Goal: Task Accomplishment & Management: Manage account settings

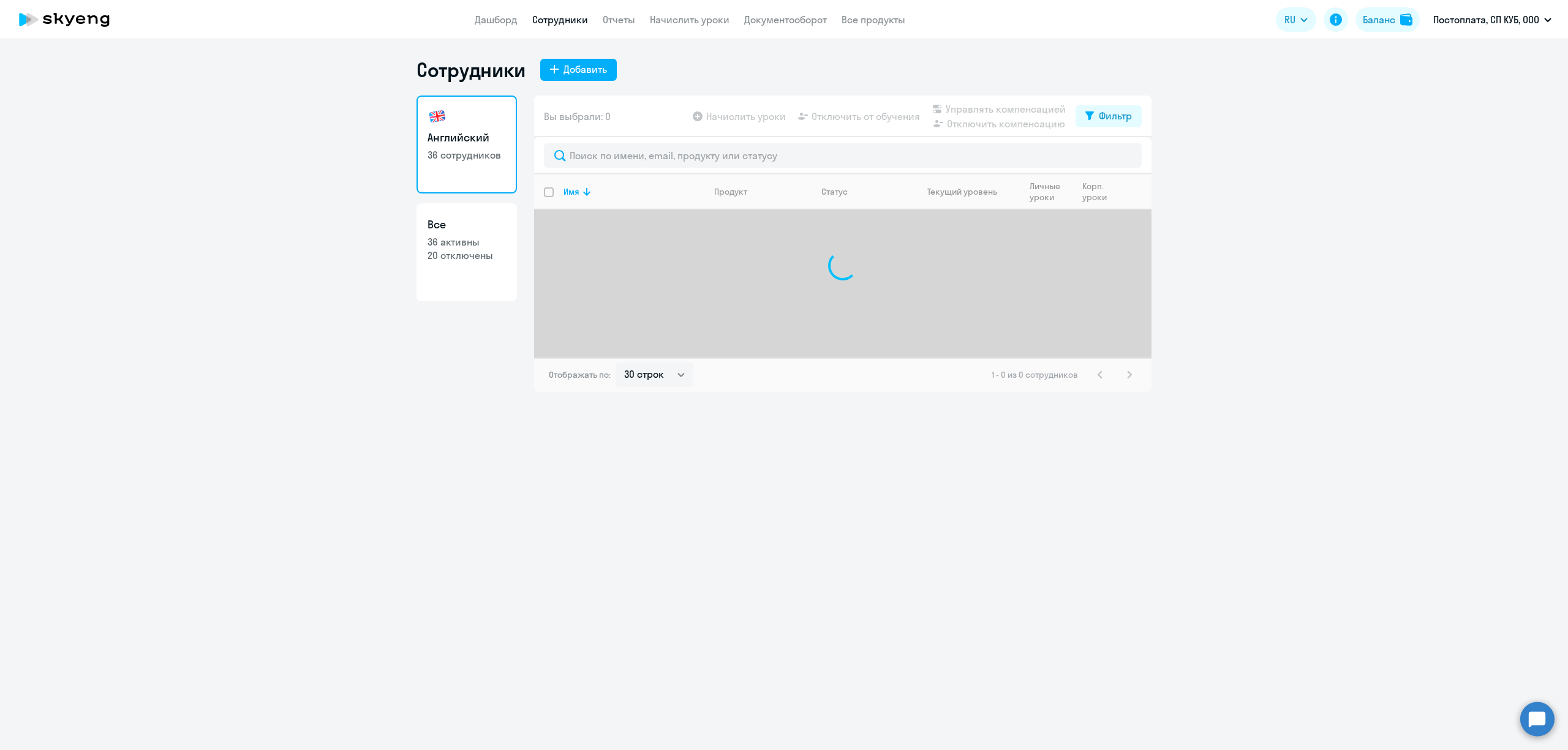
select select "30"
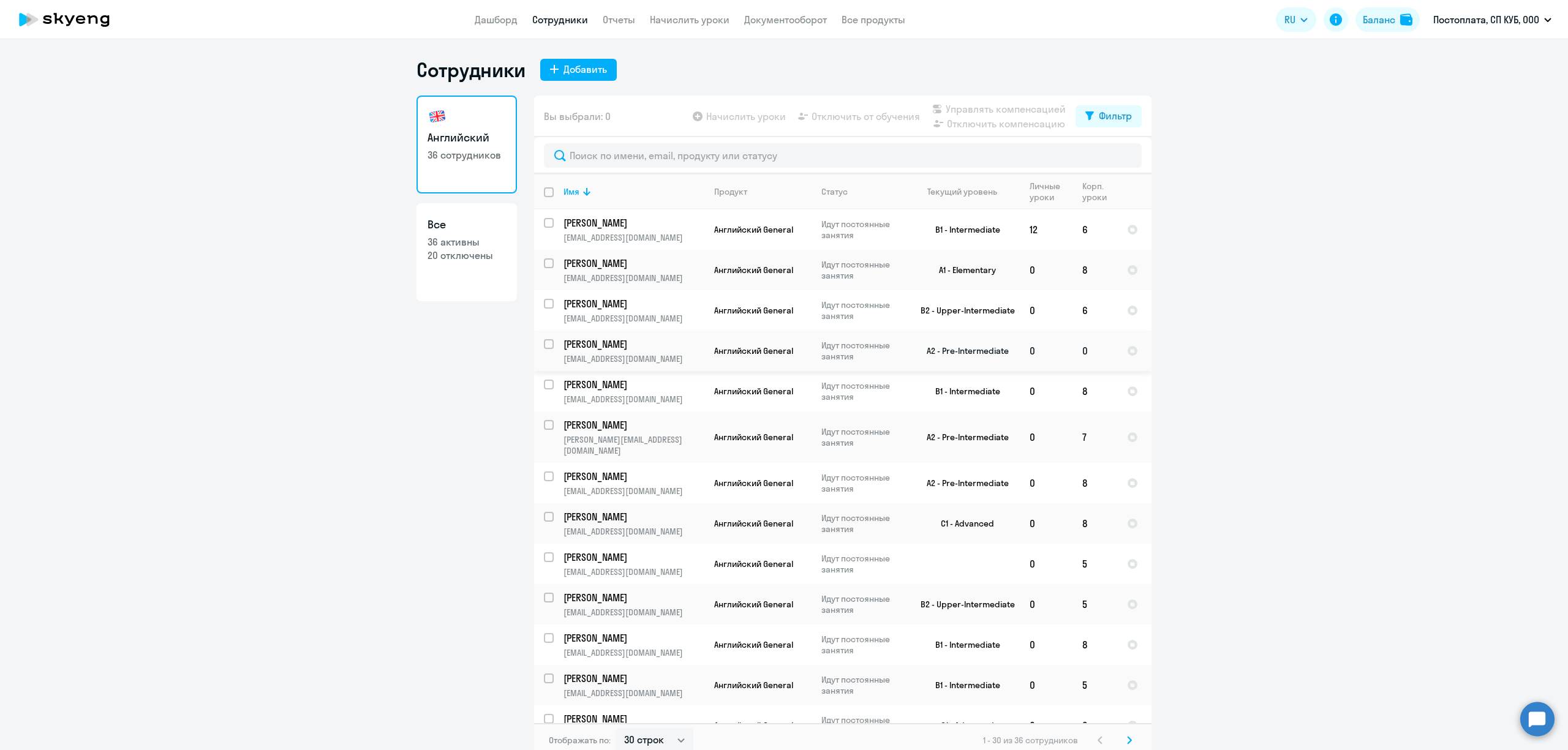
click at [656, 339] on p "[PERSON_NAME]" at bounding box center [632, 344] width 138 height 13
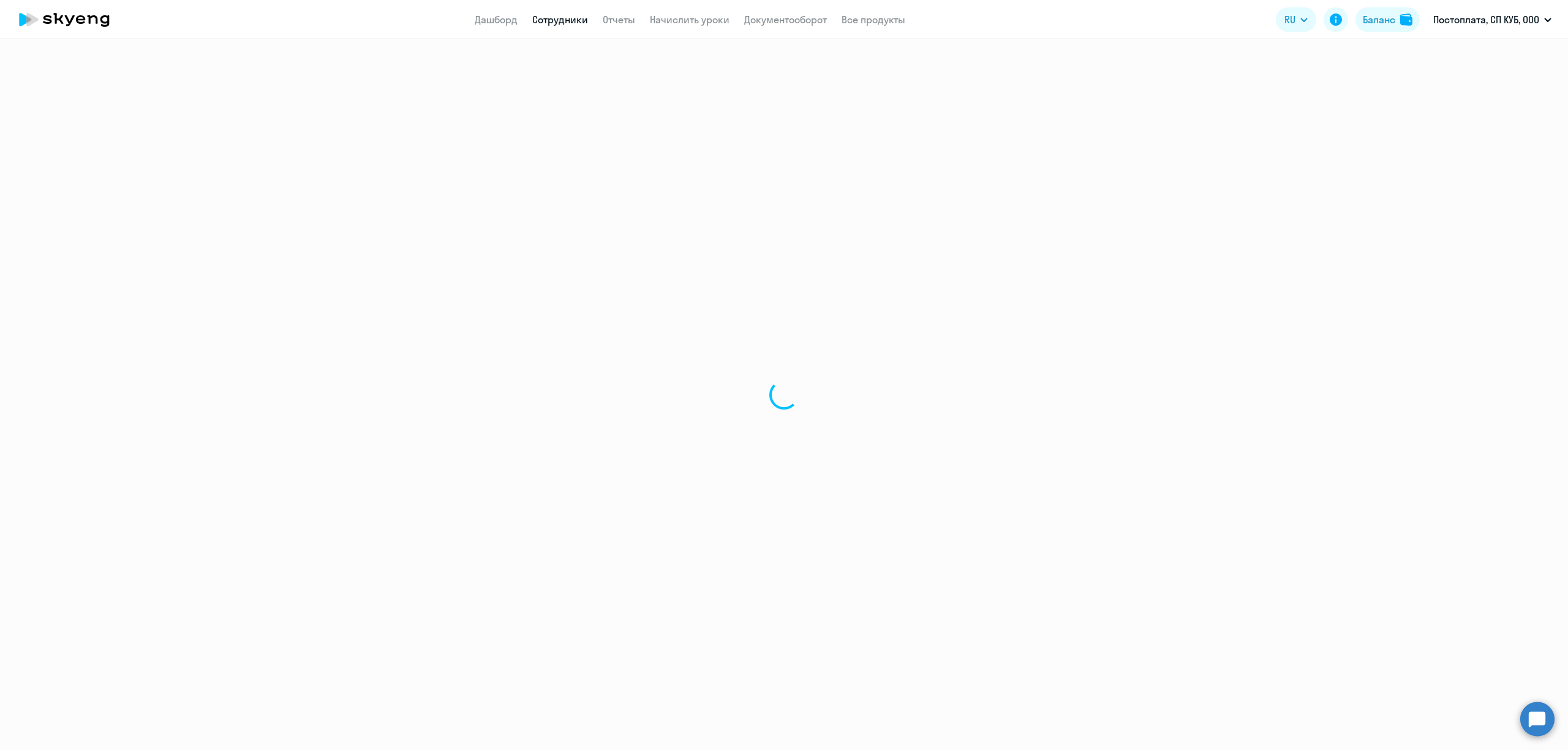
select select "english"
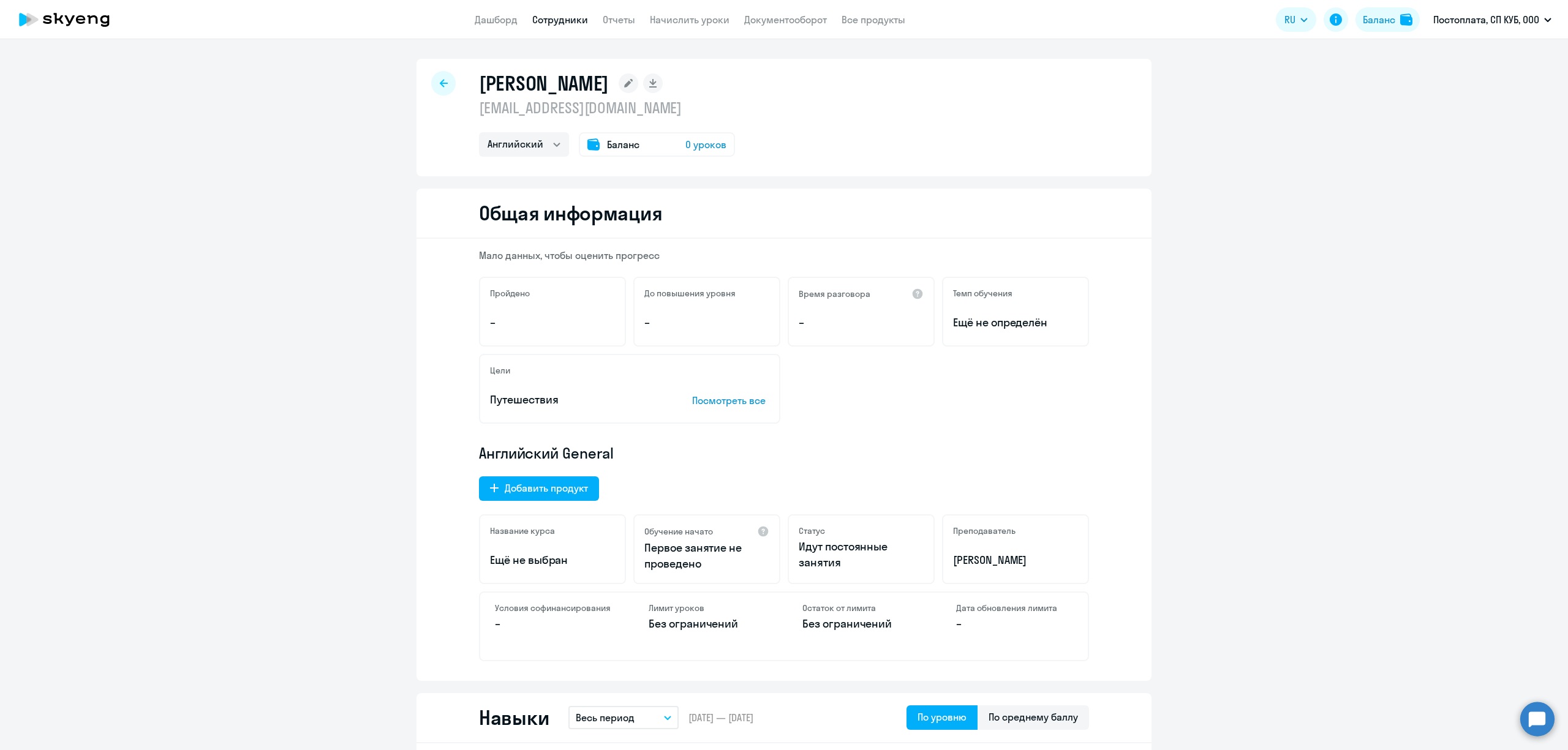
click at [637, 148] on div "Баланс 0 уроков" at bounding box center [657, 144] width 156 height 24
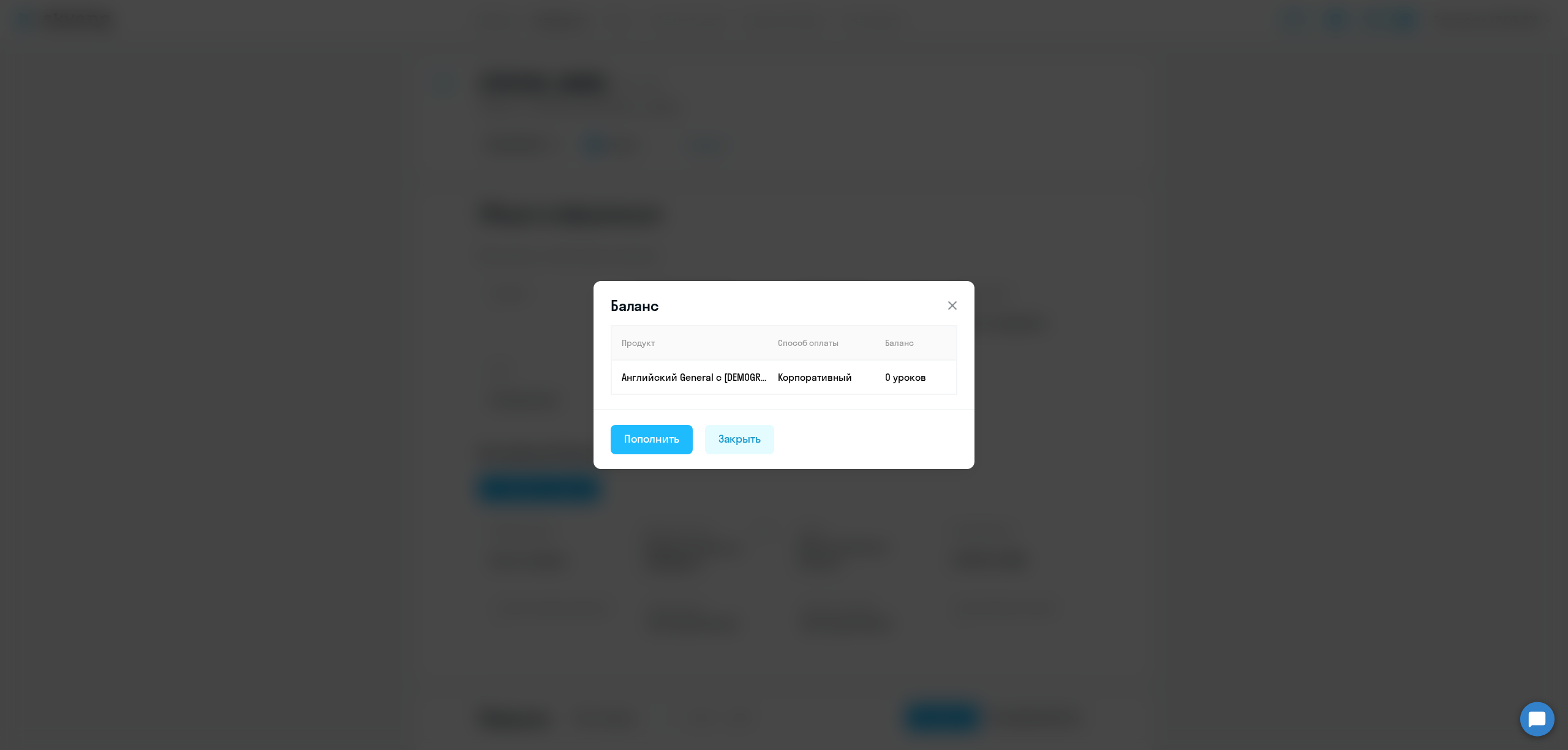
click at [652, 442] on div "Пополнить" at bounding box center [651, 439] width 55 height 16
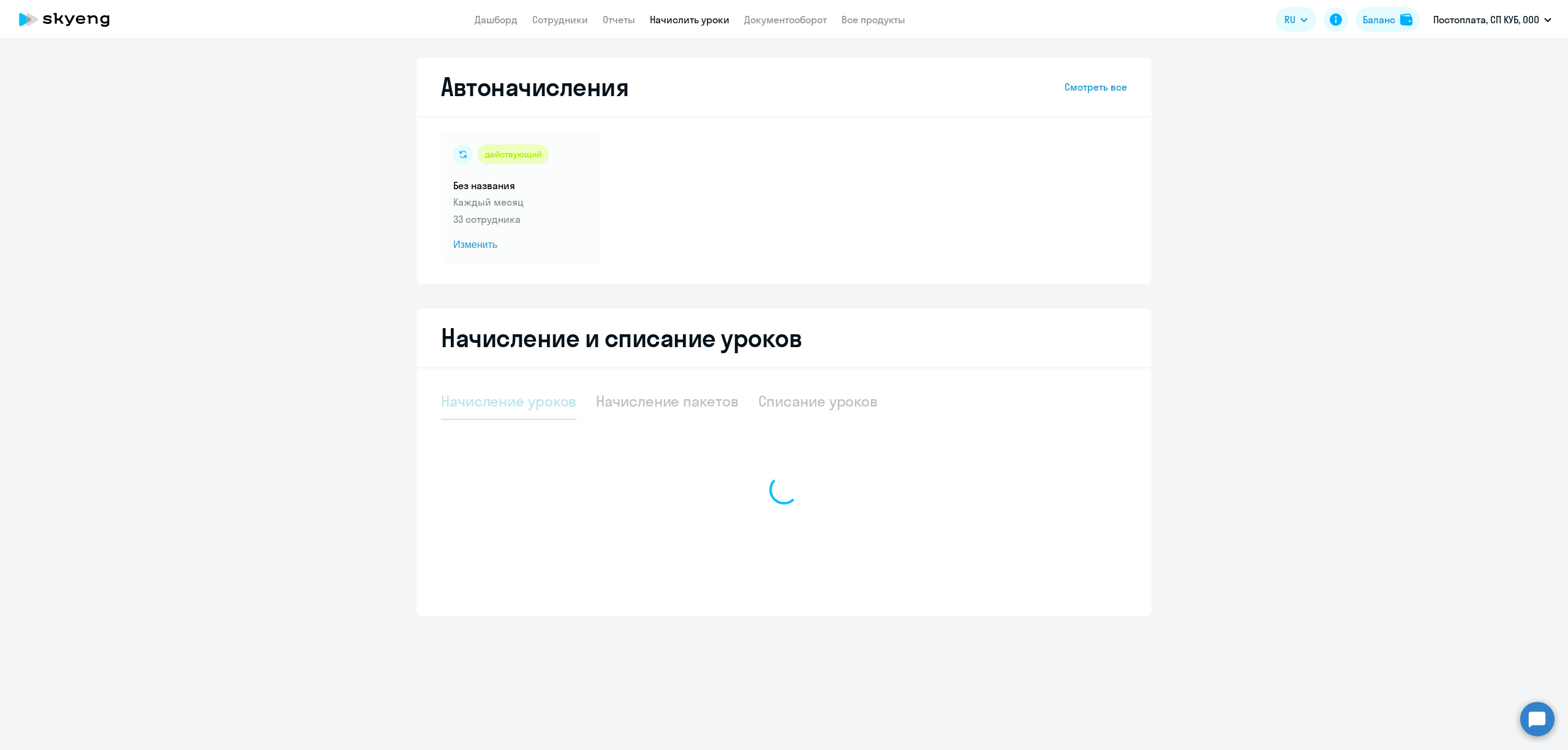
select select "10"
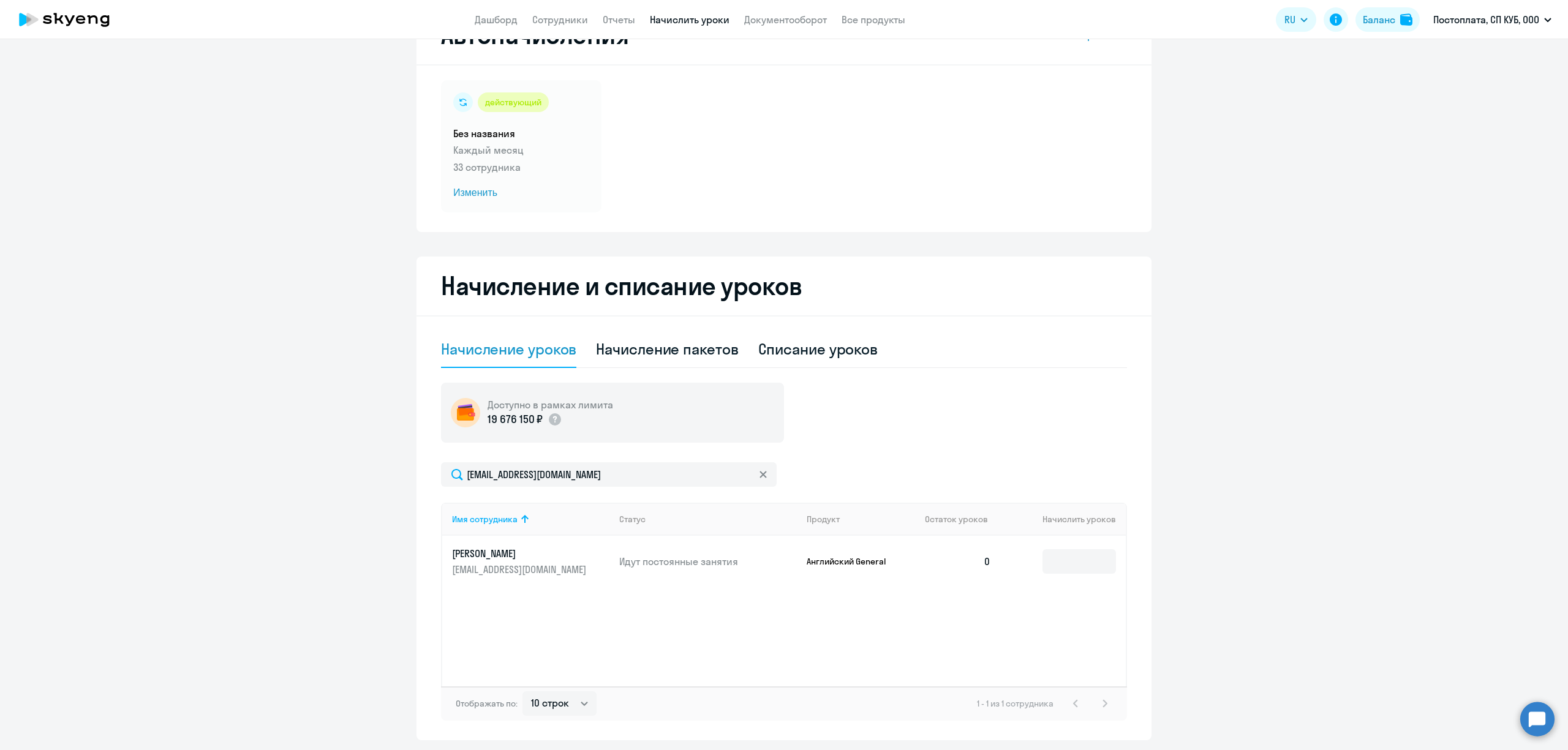
scroll to position [81, 0]
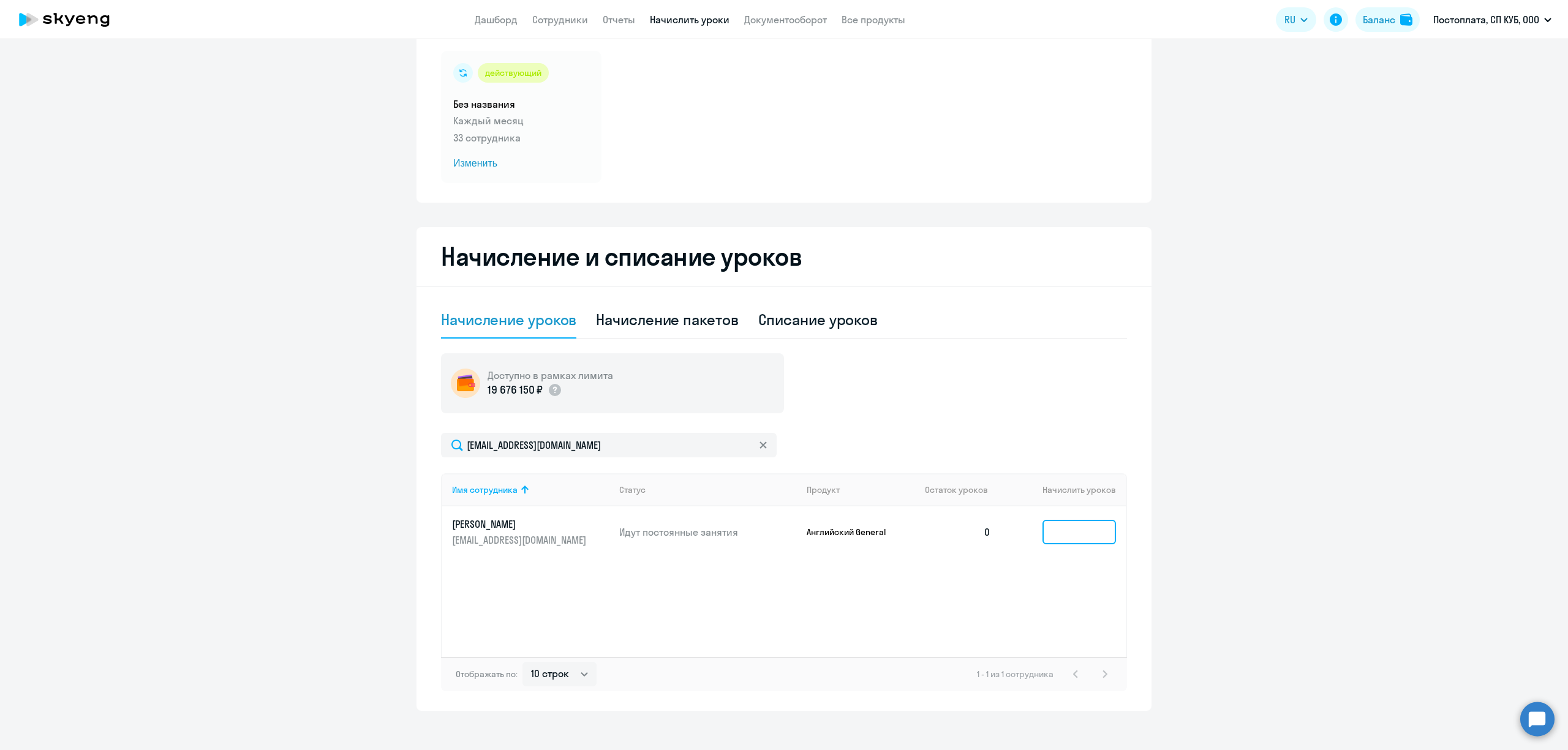
click at [1049, 532] on input at bounding box center [1079, 532] width 74 height 24
type input "8"
click at [510, 118] on p "Каждый месяц" at bounding box center [521, 121] width 136 height 15
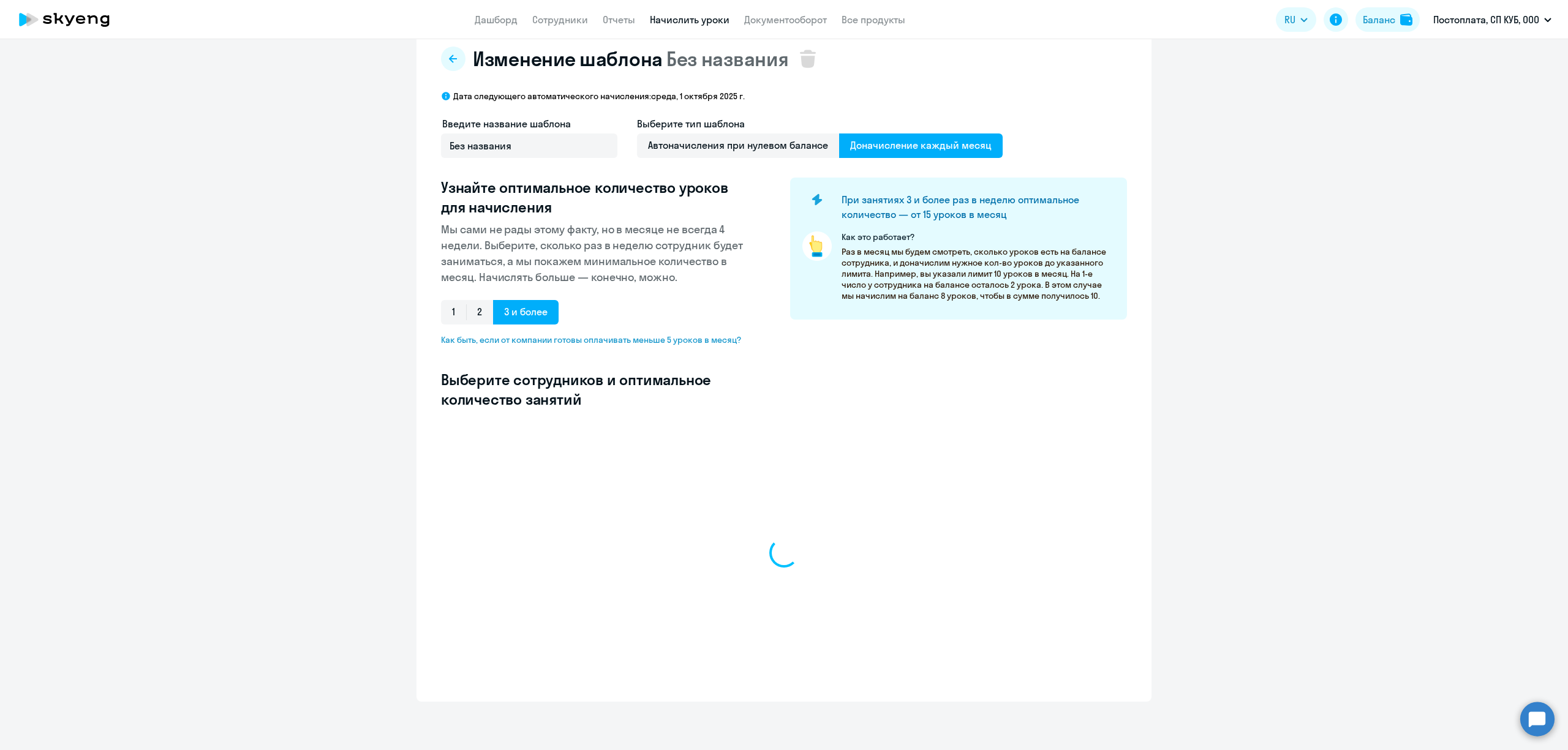
select select "10"
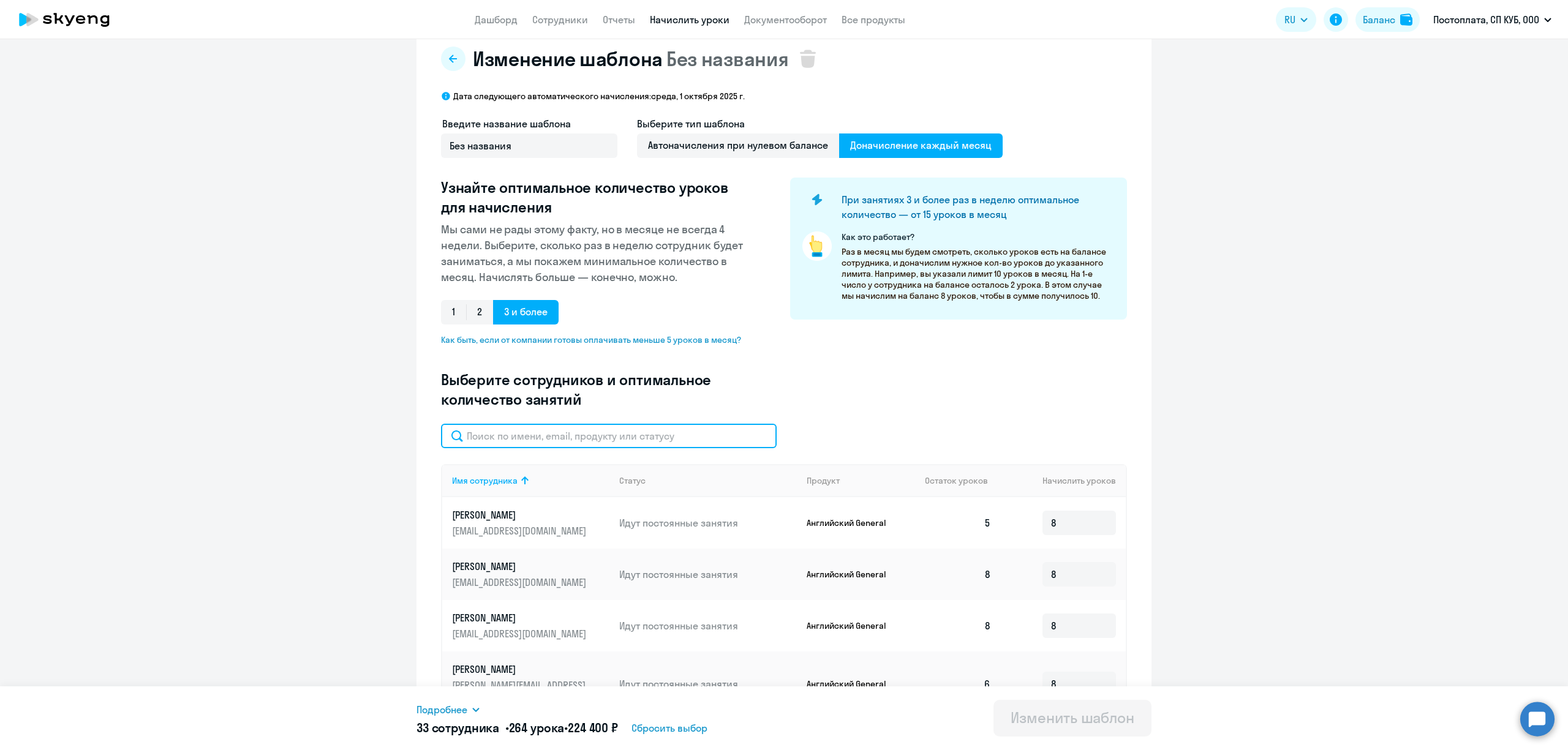
click at [596, 443] on input "text" at bounding box center [608, 436] width 336 height 24
type input "тр"
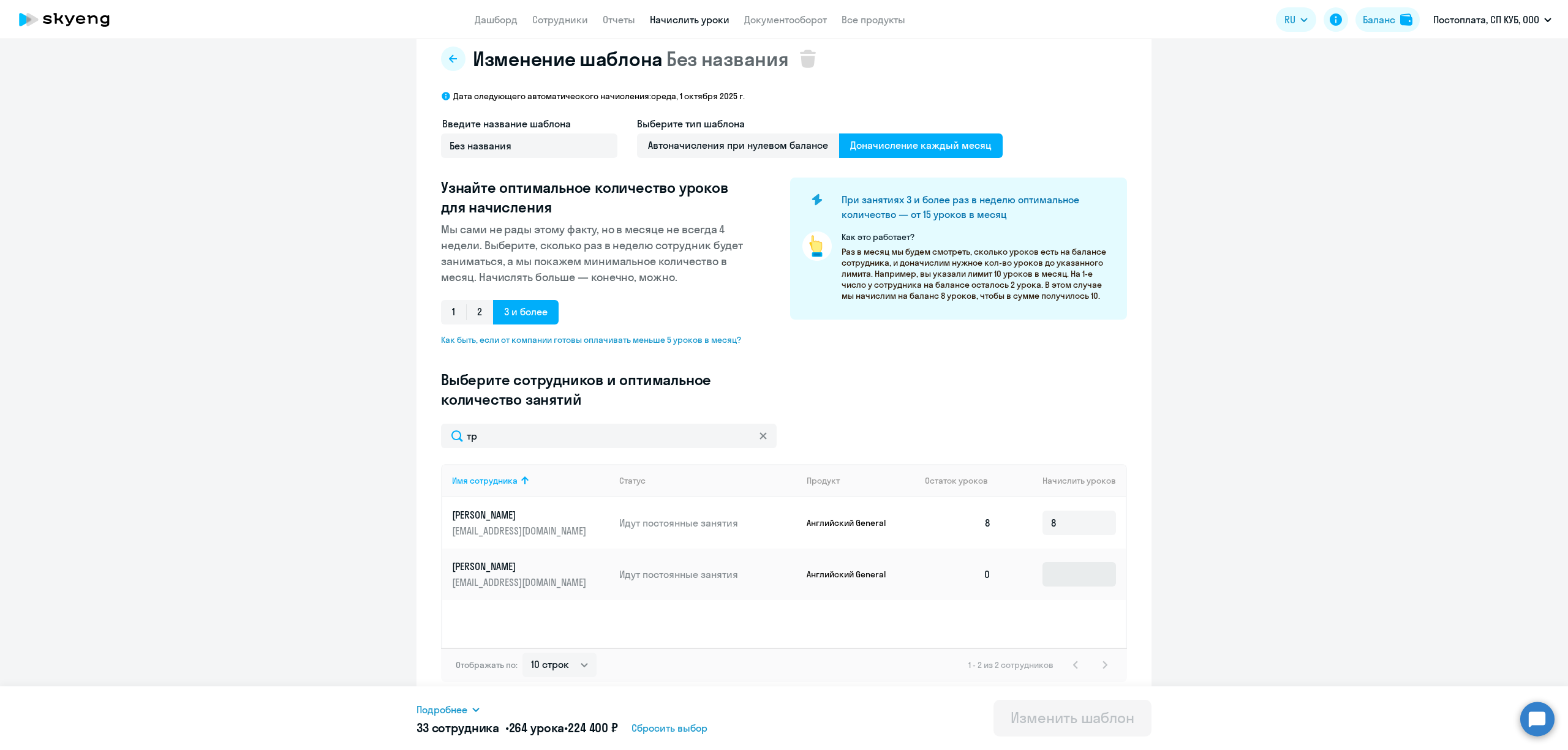
click at [1091, 584] on td at bounding box center [1064, 574] width 125 height 51
click at [1088, 579] on input at bounding box center [1079, 574] width 74 height 24
type input "8"
click at [1261, 555] on ng-component "Изменение шаблона Без названия Дата следующего автоматического начисления: [DAT…" at bounding box center [784, 368] width 1568 height 668
click at [1065, 728] on div "Изменить шаблон" at bounding box center [1072, 717] width 123 height 20
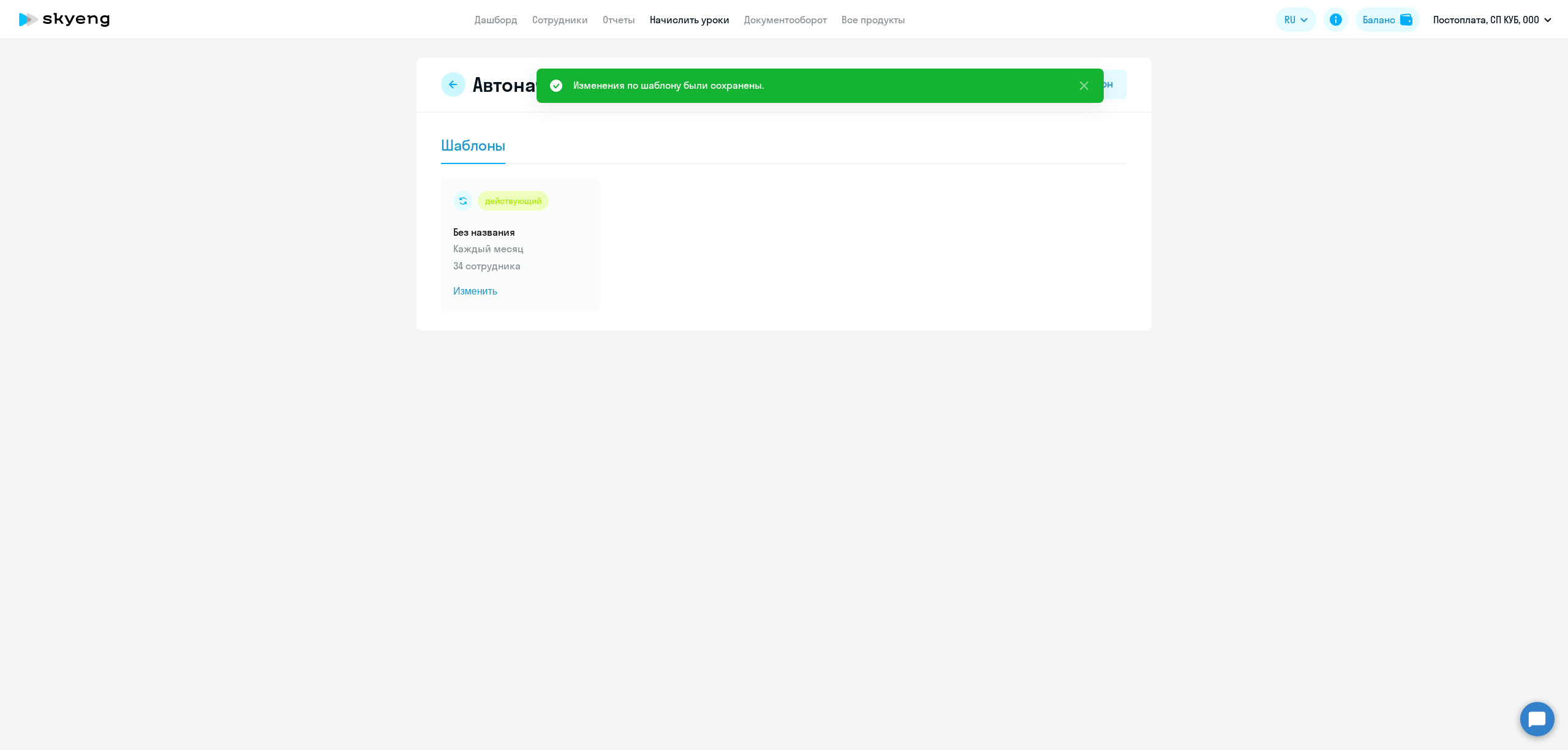
click at [461, 92] on button at bounding box center [453, 84] width 24 height 24
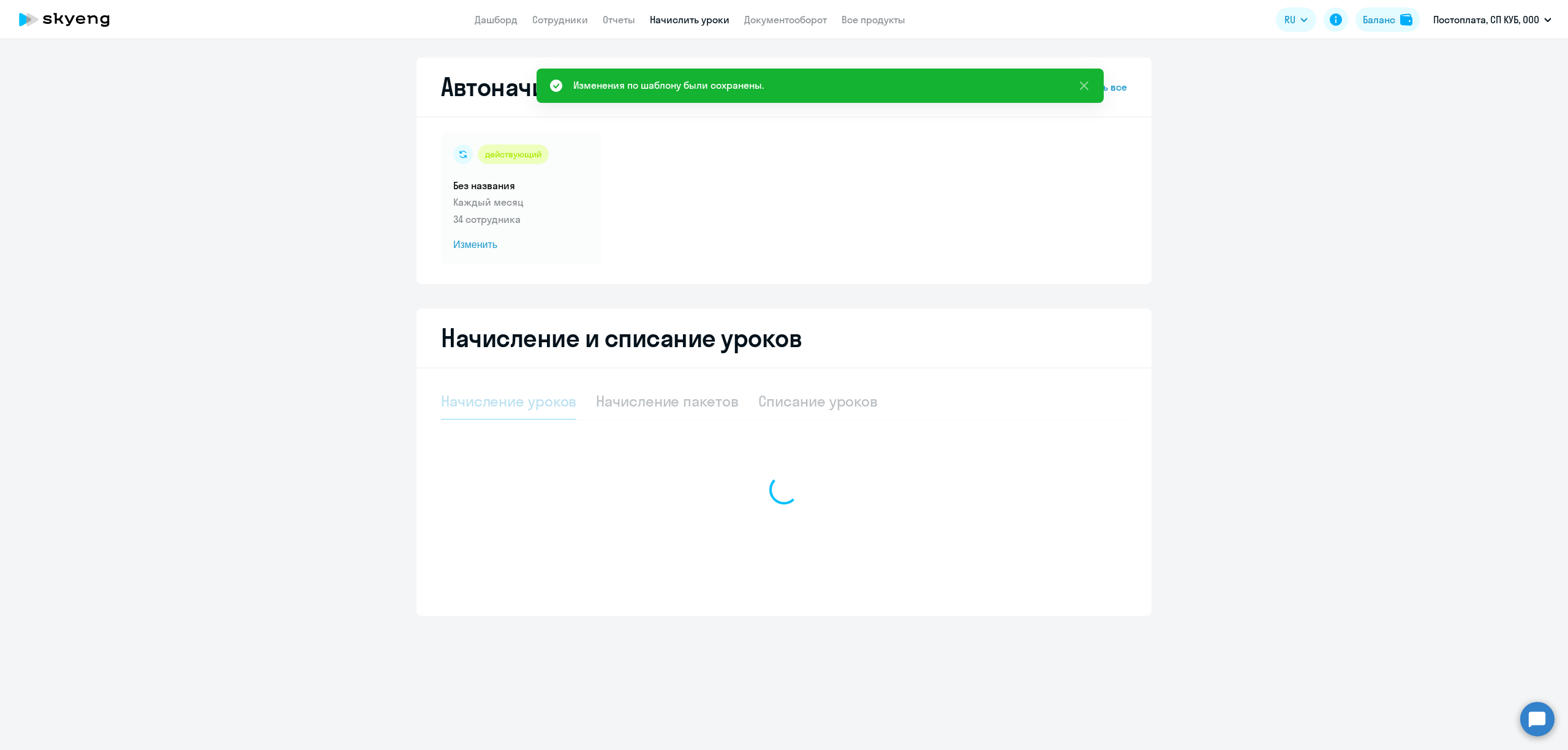
select select "10"
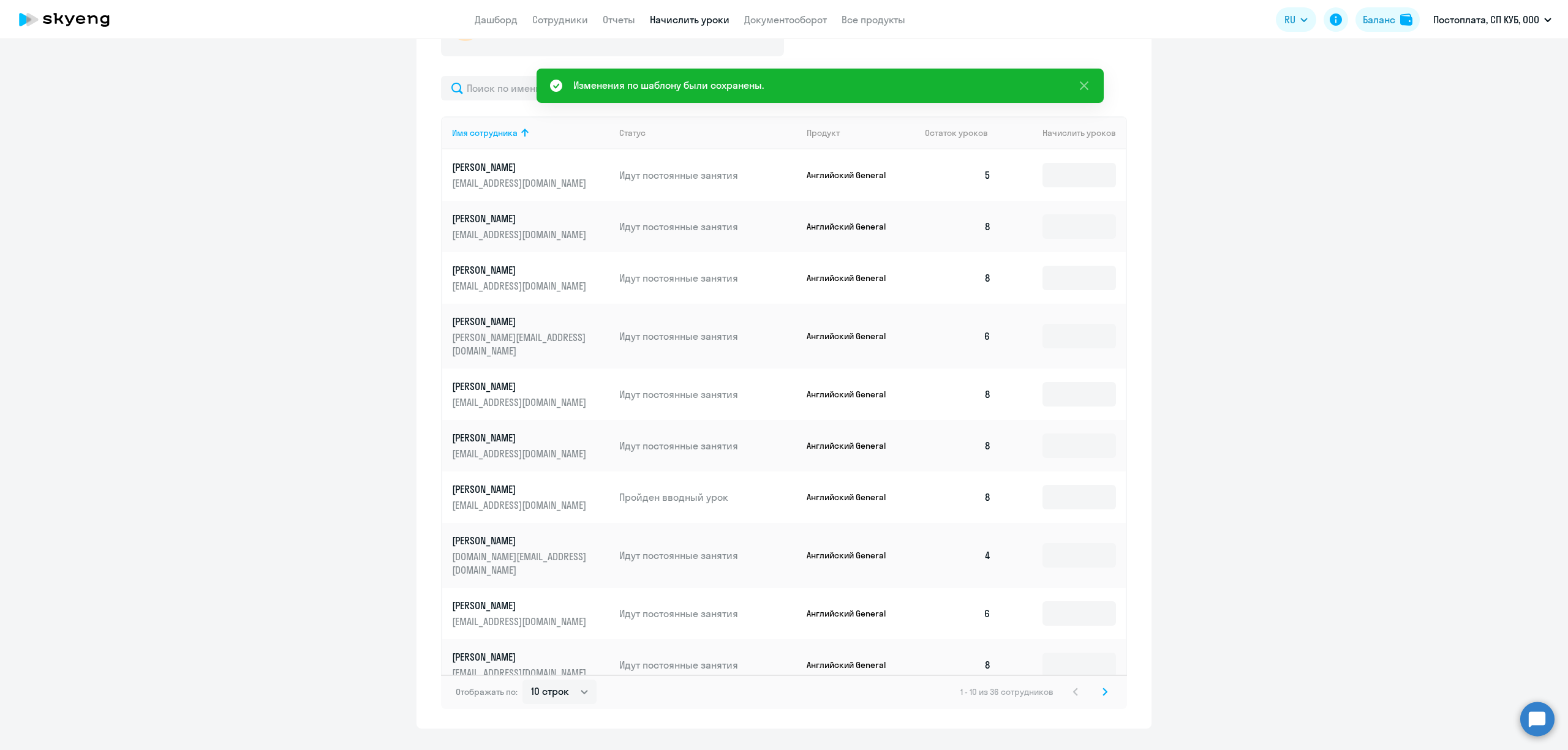
scroll to position [454, 0]
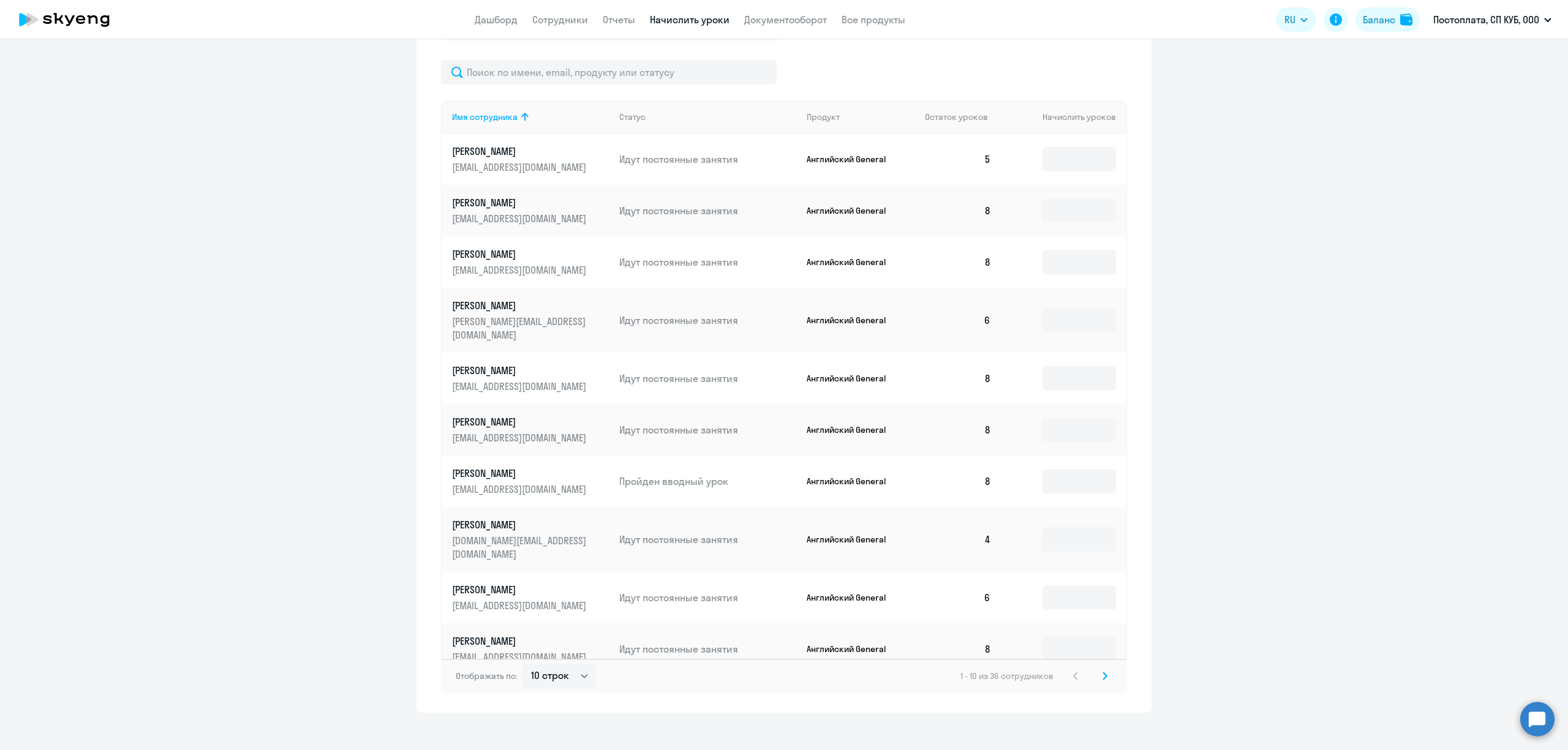
click at [1103, 671] on icon at bounding box center [1105, 675] width 5 height 8
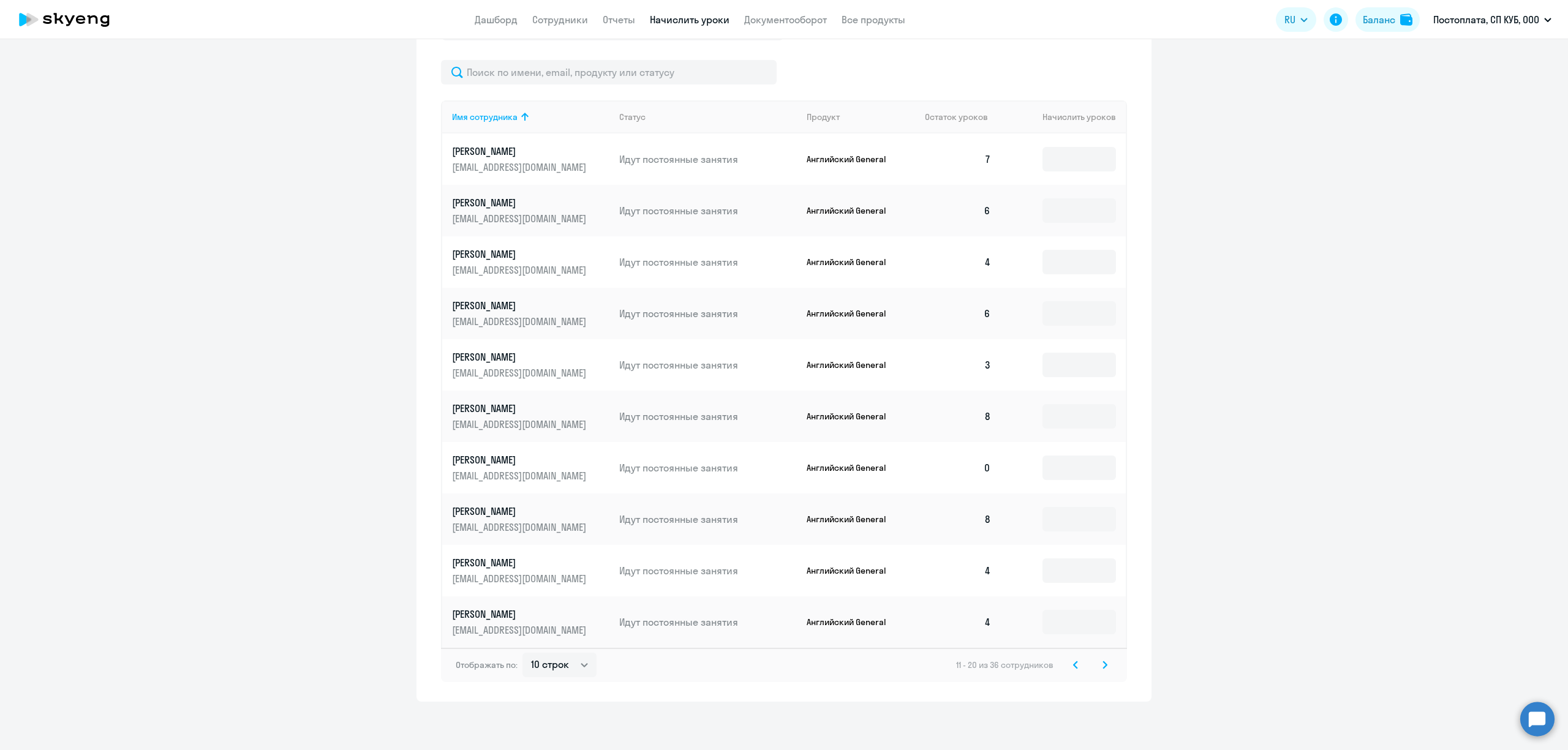
click at [1103, 666] on icon at bounding box center [1105, 665] width 5 height 8
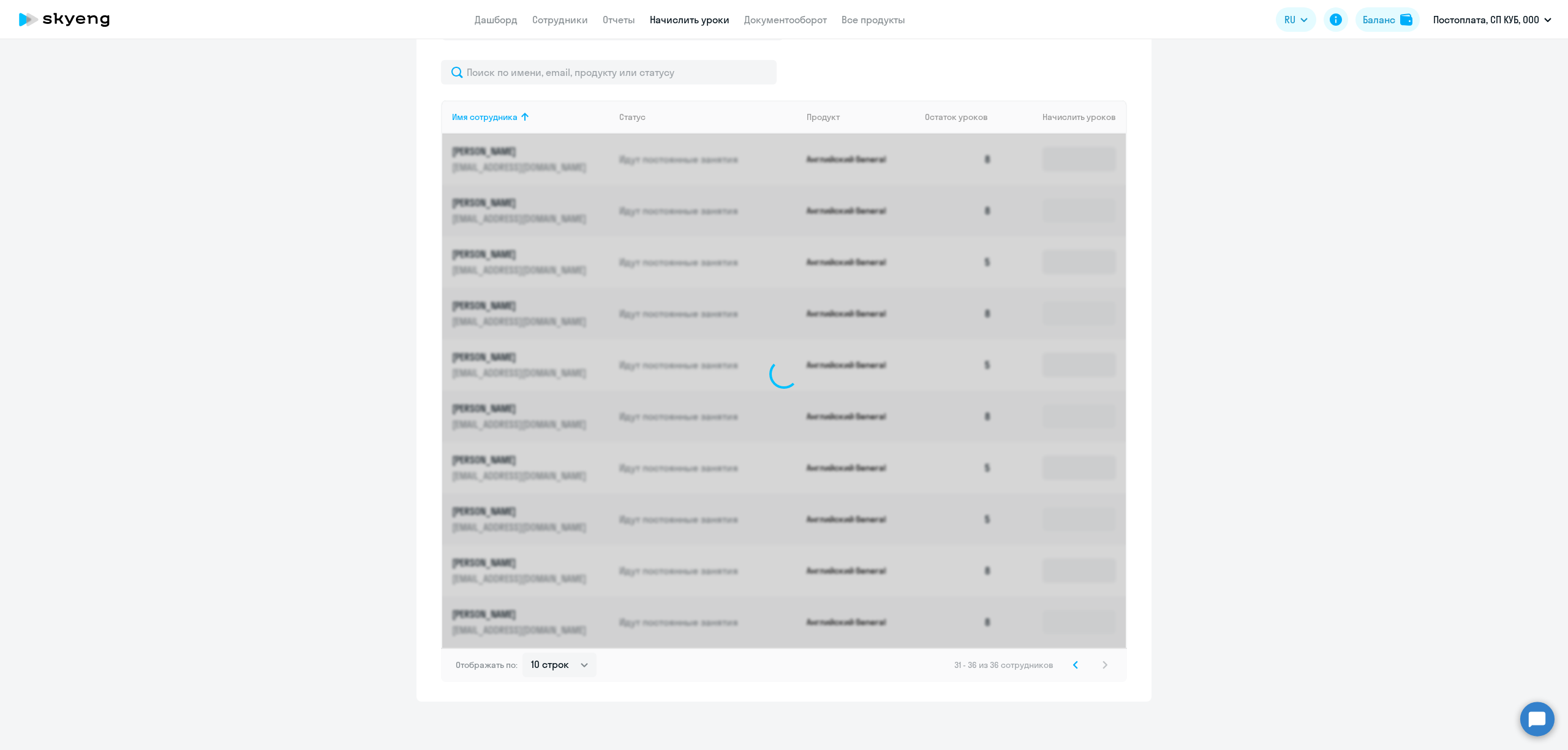
scroll to position [249, 0]
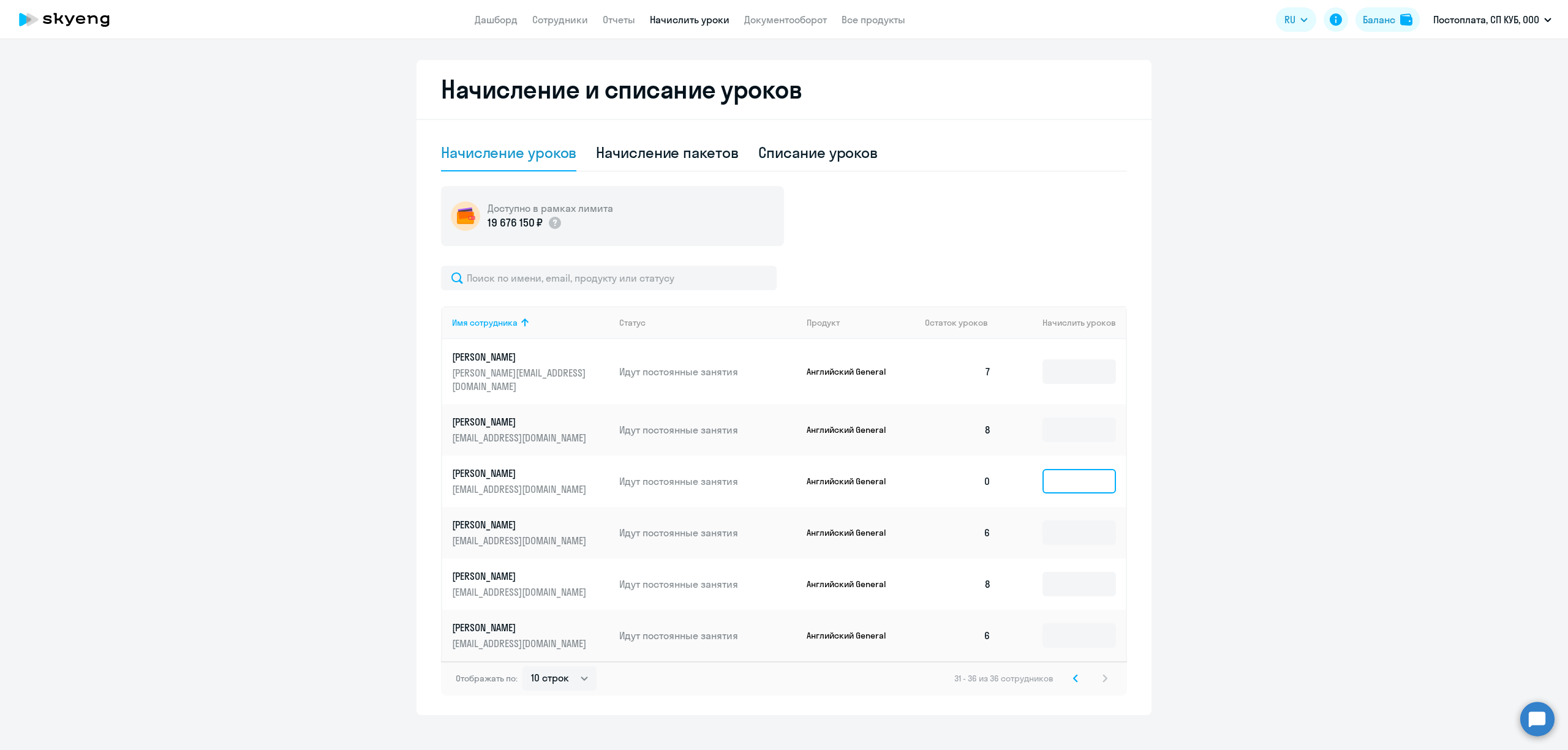
click at [1096, 471] on input at bounding box center [1079, 482] width 74 height 24
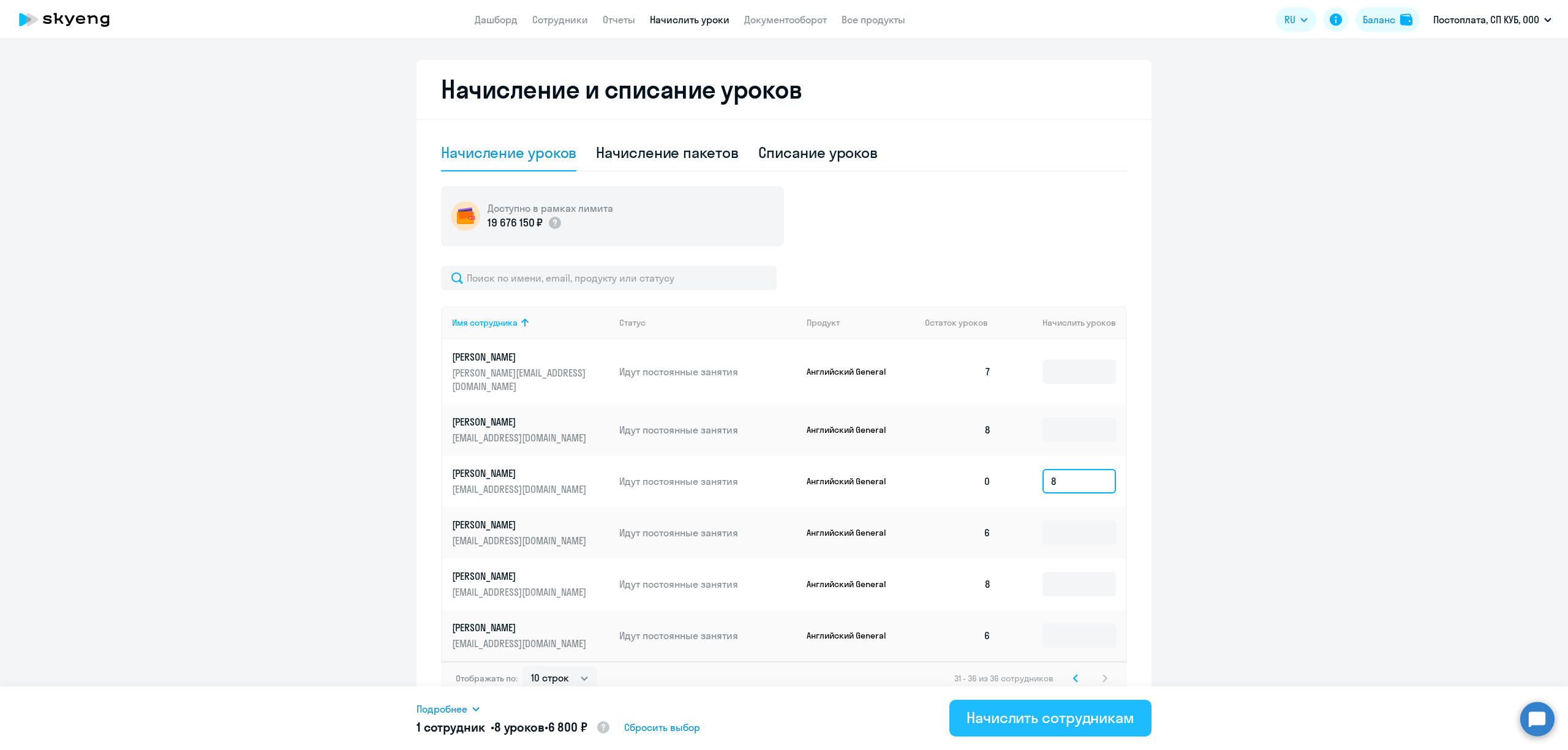
type input "8"
click at [1064, 714] on div "Начислить сотрудникам" at bounding box center [1050, 717] width 167 height 20
